Goal: Check status: Check status

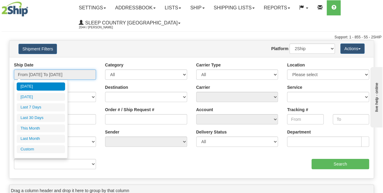
click at [57, 76] on input "From [DATE] To [DATE]" at bounding box center [55, 75] width 82 height 10
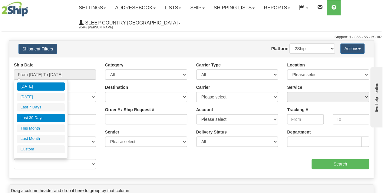
click at [37, 120] on li "Last 30 Days" at bounding box center [41, 118] width 48 height 8
type input "From [DATE] To [DATE]"
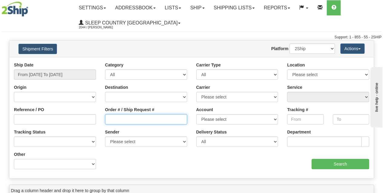
click at [116, 120] on input "Order # / Ship Request #" at bounding box center [146, 119] width 82 height 10
paste input "9000I042090"
type input "9000I042090"
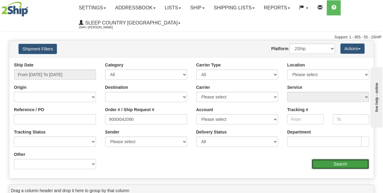
click at [332, 162] on input "Search" at bounding box center [340, 164] width 58 height 10
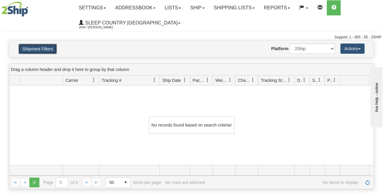
click at [48, 48] on button "Shipment Filters" at bounding box center [37, 49] width 38 height 10
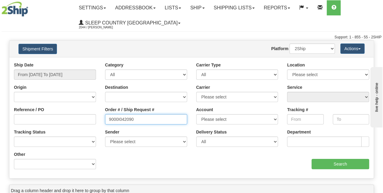
click at [107, 120] on input "9000I042090" at bounding box center [146, 119] width 82 height 10
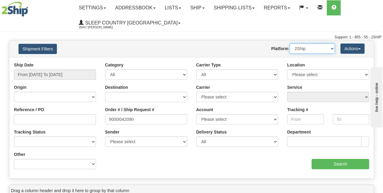
click at [319, 48] on select "2Ship Imported" at bounding box center [311, 49] width 45 height 10
select select "1"
click at [289, 44] on select "2Ship Imported" at bounding box center [311, 49] width 45 height 10
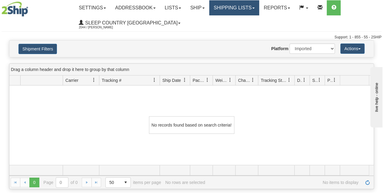
click at [240, 12] on link "Shipping lists" at bounding box center [234, 7] width 50 height 15
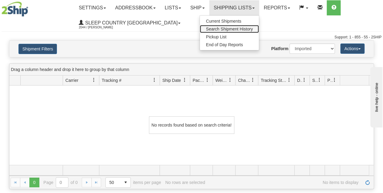
click at [225, 29] on span "Search Shipment History" at bounding box center [229, 29] width 47 height 5
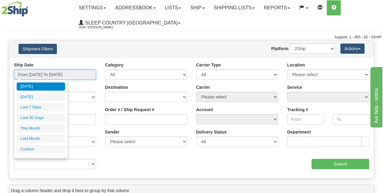
click at [51, 78] on input "From [DATE] To [DATE]" at bounding box center [55, 75] width 82 height 10
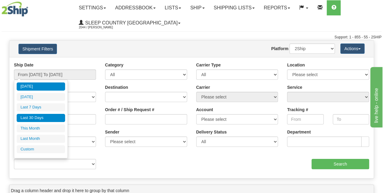
click at [49, 118] on li "Last 30 Days" at bounding box center [41, 118] width 48 height 8
type input "From [DATE] To [DATE]"
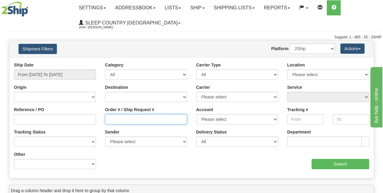
click at [120, 118] on input "Order # / Ship Request #" at bounding box center [146, 119] width 82 height 10
paste input "9000I038699"
type input "9000I038699"
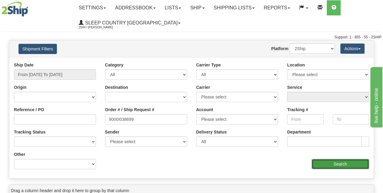
click at [330, 163] on input "Search" at bounding box center [340, 164] width 58 height 10
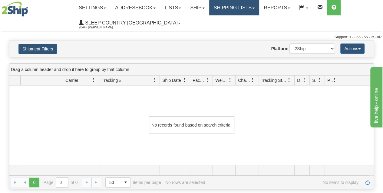
click at [228, 12] on link "Shipping lists" at bounding box center [234, 7] width 50 height 15
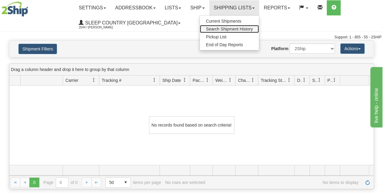
click at [227, 30] on span "Search Shipment History" at bounding box center [229, 29] width 47 height 5
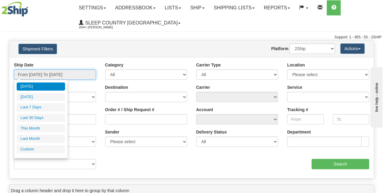
click at [62, 77] on input "From [DATE] To [DATE]" at bounding box center [55, 75] width 82 height 10
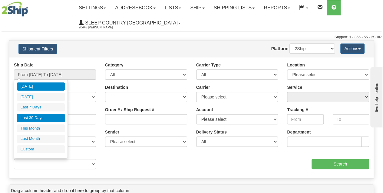
click at [29, 119] on li "Last 30 Days" at bounding box center [41, 118] width 48 height 8
type input "From [DATE] To [DATE]"
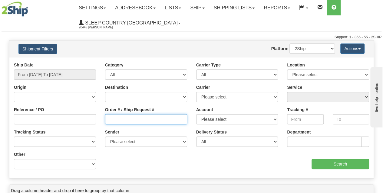
click at [128, 118] on input "Order # / Ship Request #" at bounding box center [146, 119] width 82 height 10
paste input "9000I038699"
type input "9000I038699"
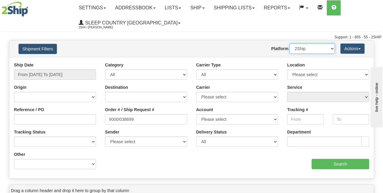
click at [303, 49] on select "2Ship Imported" at bounding box center [311, 49] width 45 height 10
click at [289, 44] on select "2Ship Imported" at bounding box center [311, 49] width 45 height 10
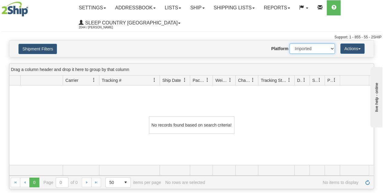
click at [311, 47] on select "2Ship Imported" at bounding box center [311, 49] width 45 height 10
select select "0"
click at [289, 44] on select "2Ship Imported" at bounding box center [311, 49] width 45 height 10
